Goal: Manage account settings

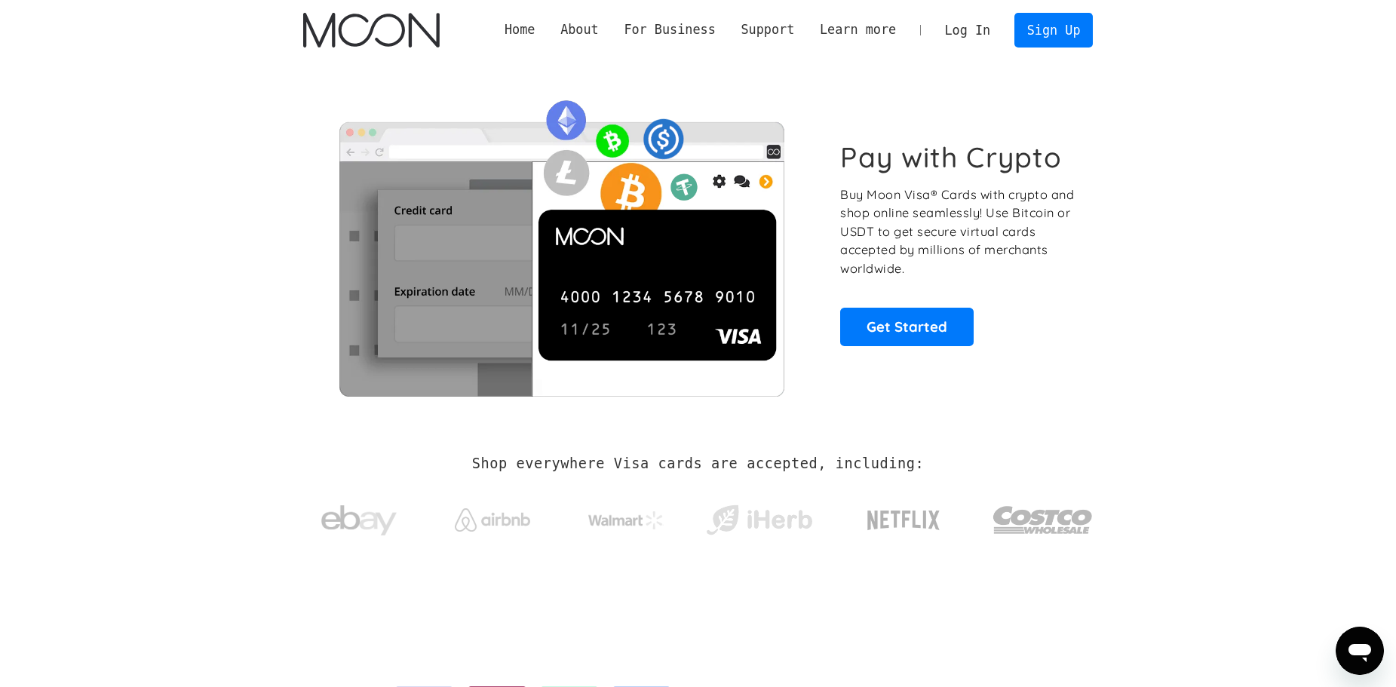
click at [964, 22] on link "Log In" at bounding box center [967, 30] width 71 height 33
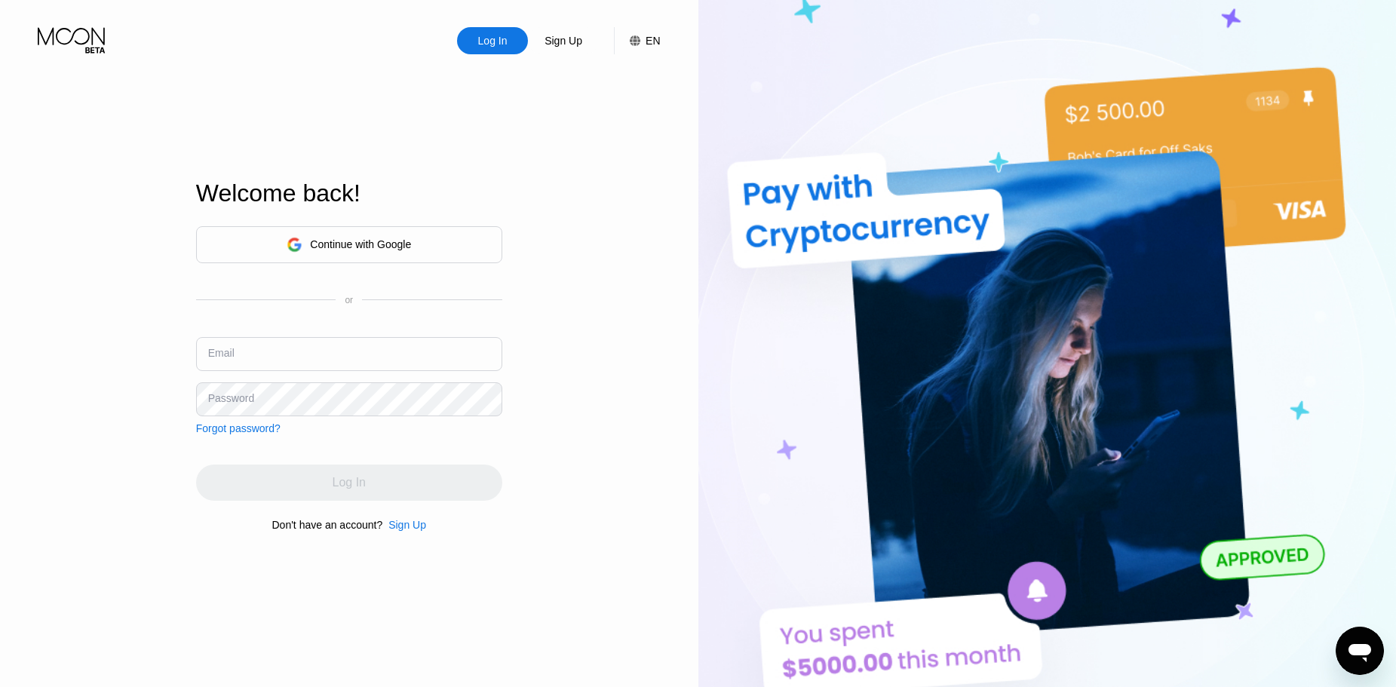
click at [416, 251] on div "Continue with Google" at bounding box center [349, 244] width 306 height 37
click at [406, 246] on div "Continue with Google" at bounding box center [360, 244] width 101 height 12
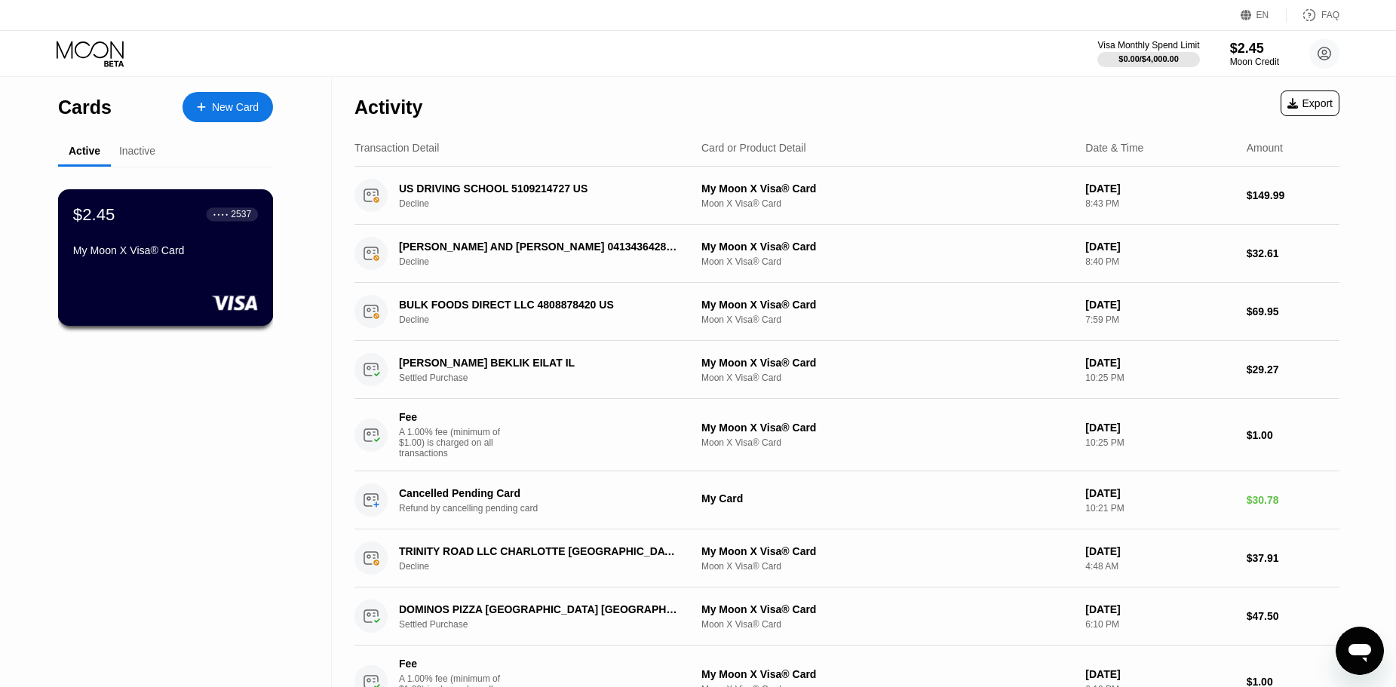
click at [134, 220] on div "$2.45 ● ● ● ● 2537" at bounding box center [165, 214] width 185 height 20
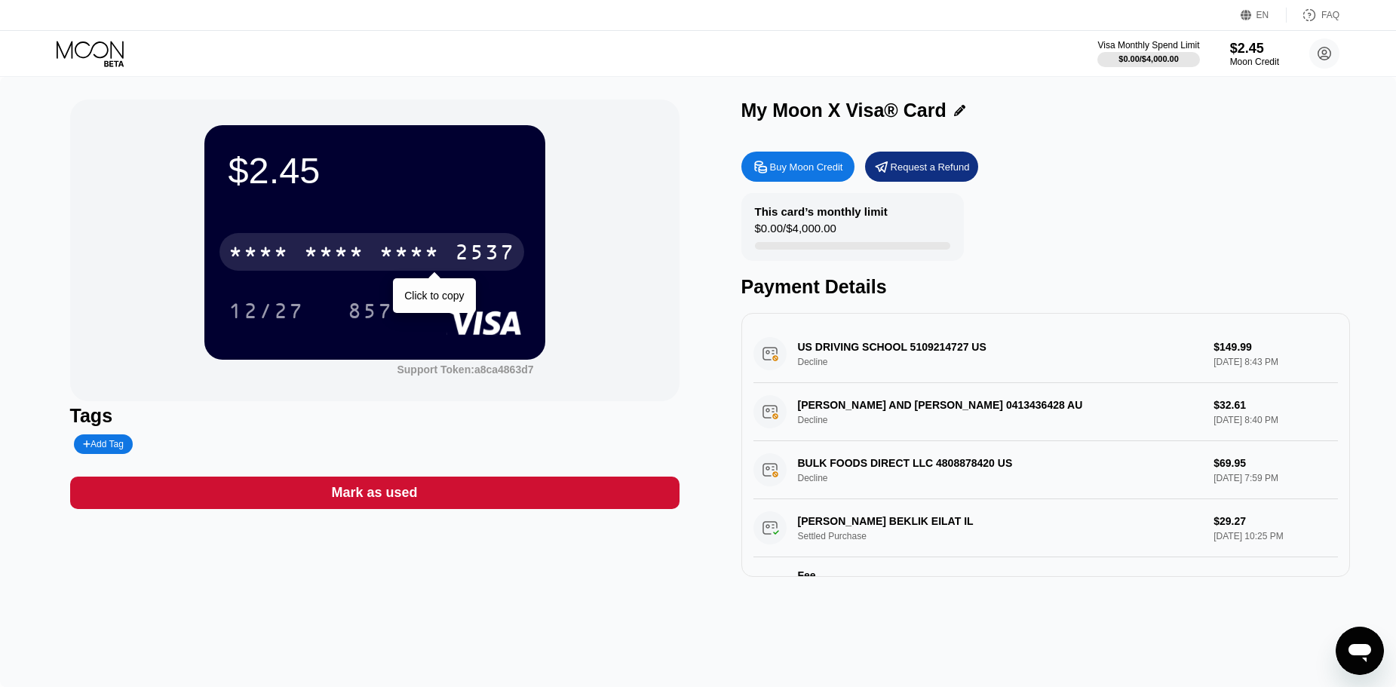
click at [291, 253] on div "* * * * * * * * * * * * 2537" at bounding box center [371, 252] width 305 height 38
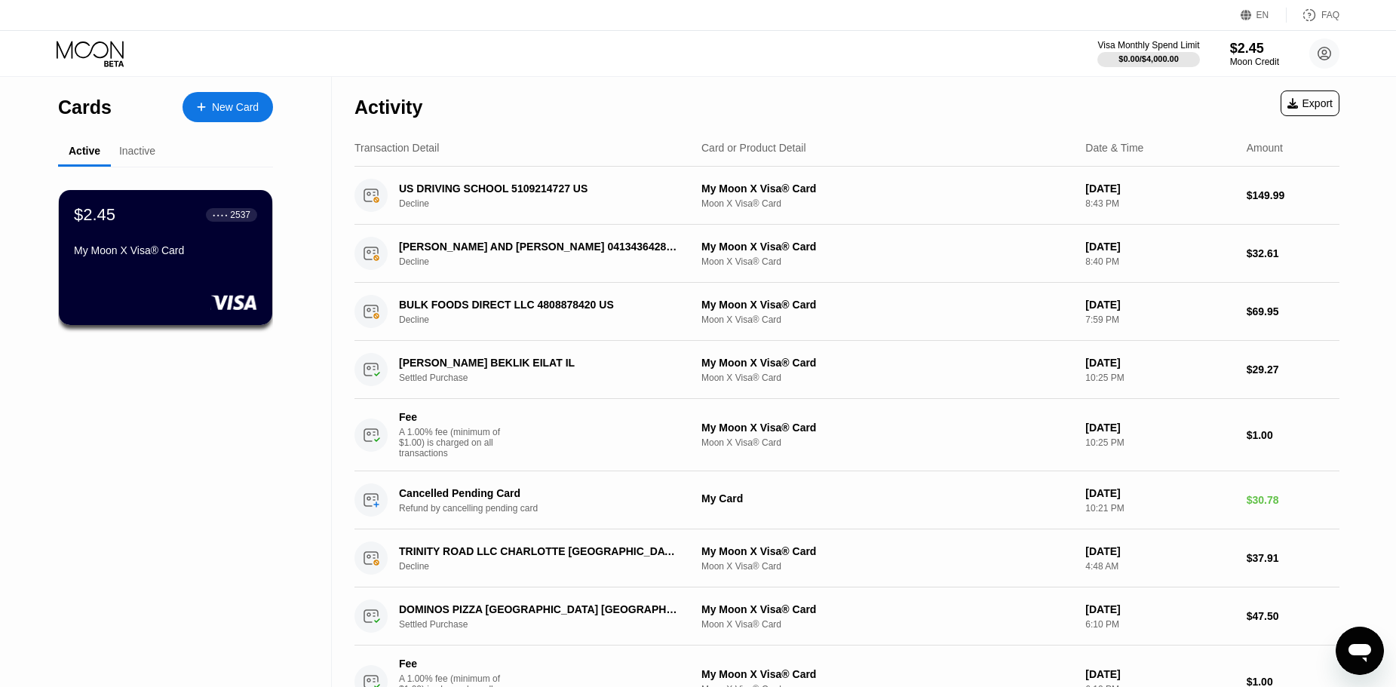
click at [115, 158] on div "Inactive" at bounding box center [137, 151] width 53 height 29
click at [133, 151] on div "Inactive" at bounding box center [137, 151] width 36 height 12
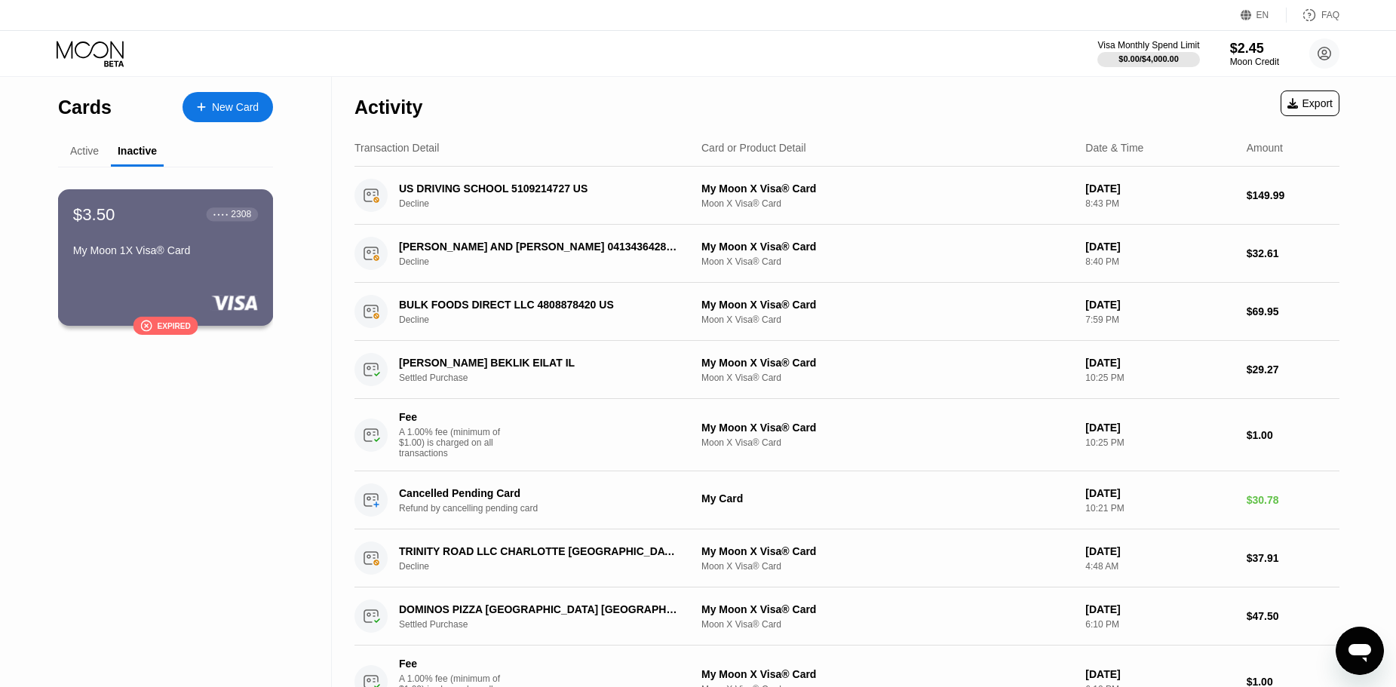
click at [174, 224] on div "$3.50 ● ● ● ● 2308" at bounding box center [165, 214] width 185 height 20
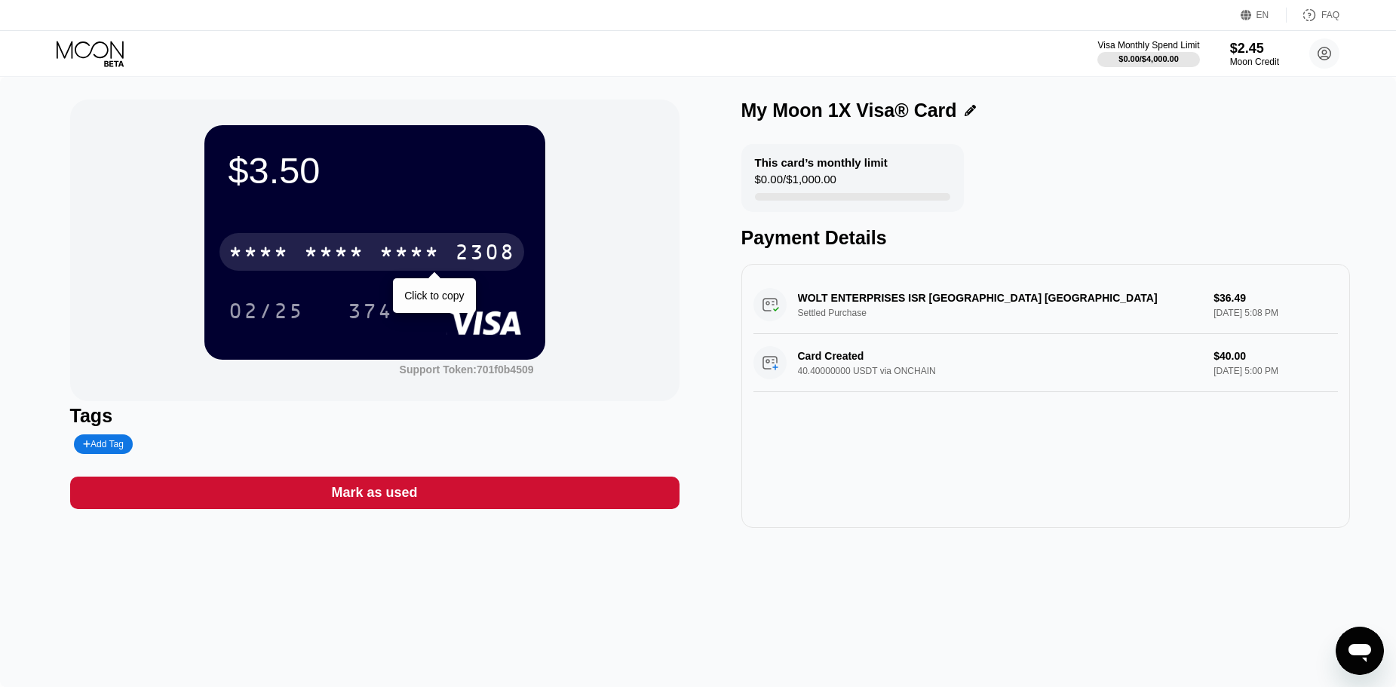
click at [430, 256] on div "* * * *" at bounding box center [409, 254] width 60 height 24
